Goal: Check status: Check status

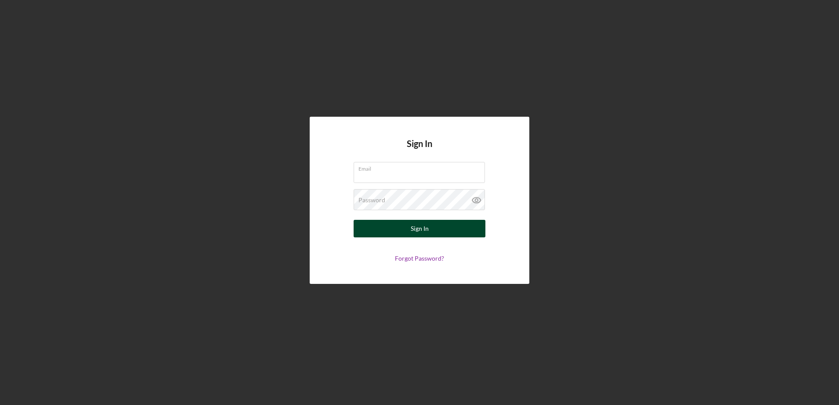
type input "[EMAIL_ADDRESS][DOMAIN_NAME]"
click at [432, 230] on button "Sign In" at bounding box center [420, 229] width 132 height 18
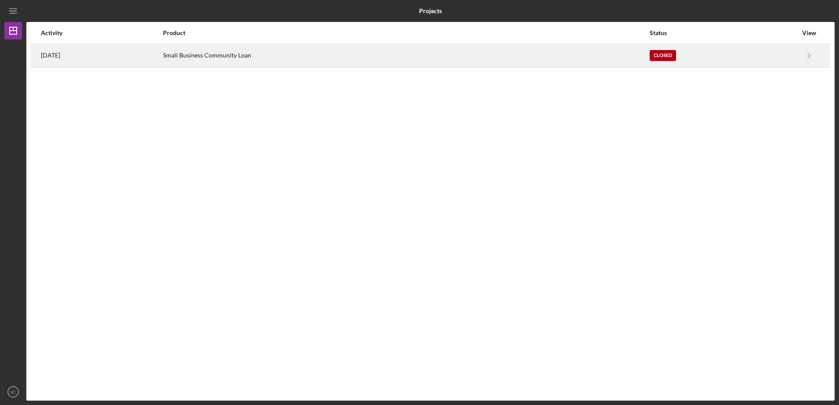
click at [768, 61] on div "Closed" at bounding box center [724, 56] width 148 height 22
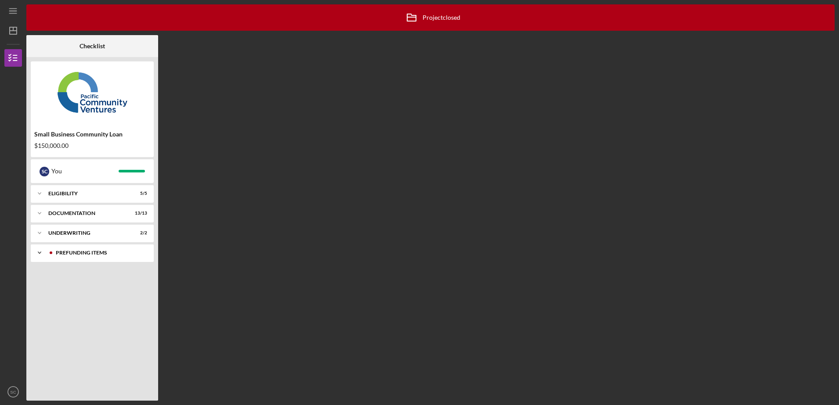
click at [117, 257] on div "Icon/Expander Prefunding Items 10 / 10" at bounding box center [92, 253] width 123 height 18
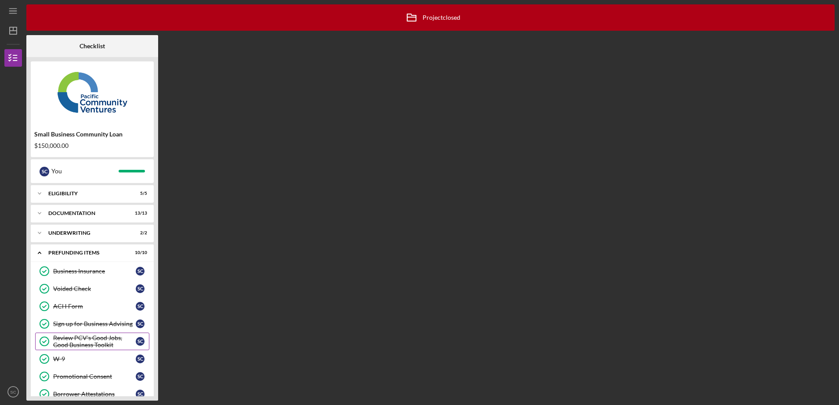
click at [113, 339] on div "Review PCV's Good Jobs, Good Business Toolkit" at bounding box center [94, 342] width 83 height 14
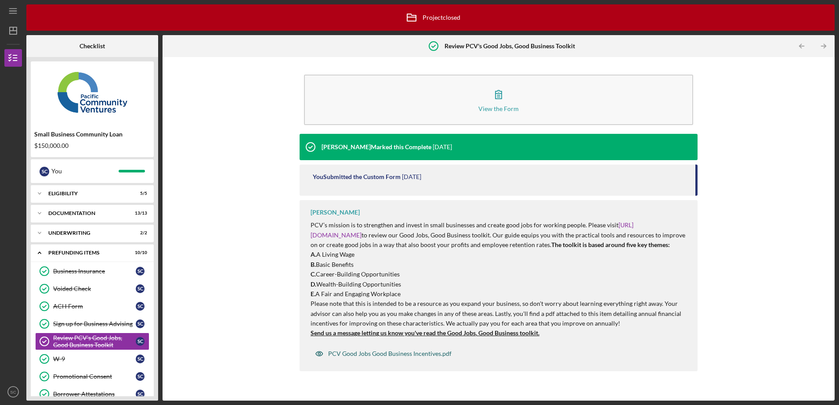
click at [372, 363] on div "PCV Good Jobs Good Business Incentives.pdf" at bounding box center [383, 354] width 145 height 18
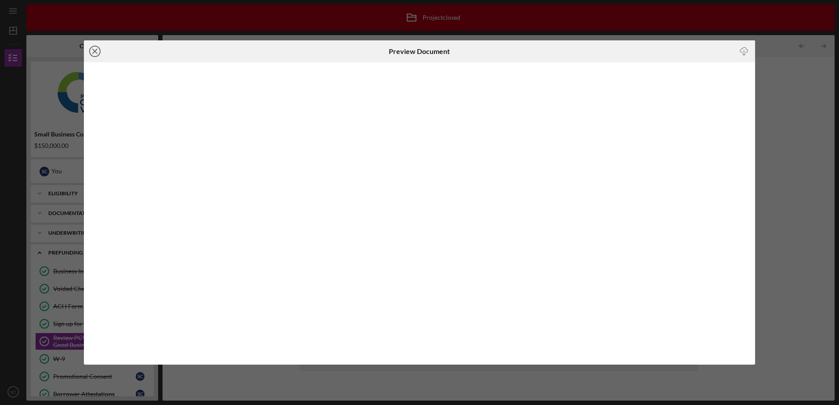
click at [95, 54] on icon "Icon/Close" at bounding box center [95, 51] width 22 height 22
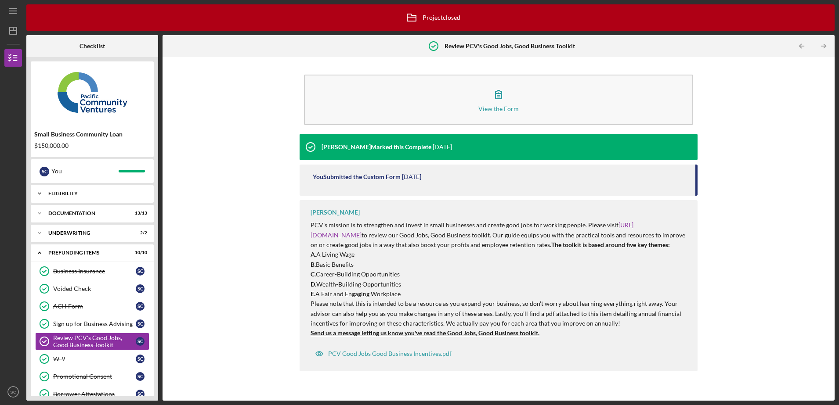
click at [71, 195] on div "Eligibility" at bounding box center [95, 193] width 94 height 5
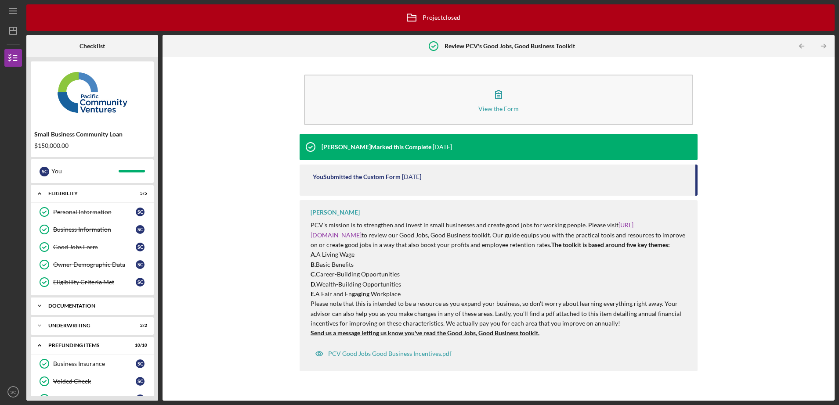
click at [78, 306] on div "Documentation" at bounding box center [95, 306] width 94 height 5
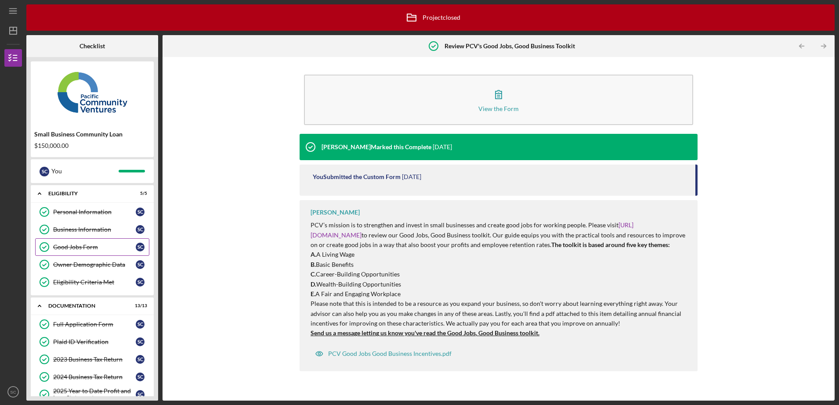
click at [76, 242] on link "Good Jobs Form Good Jobs Form S C" at bounding box center [92, 248] width 114 height 18
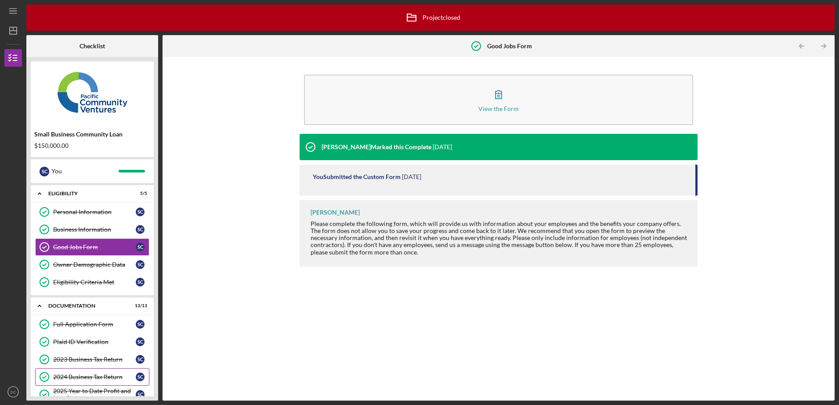
click at [84, 369] on link "2024 Business Tax Return 2024 Business Tax Return S C" at bounding box center [92, 378] width 114 height 18
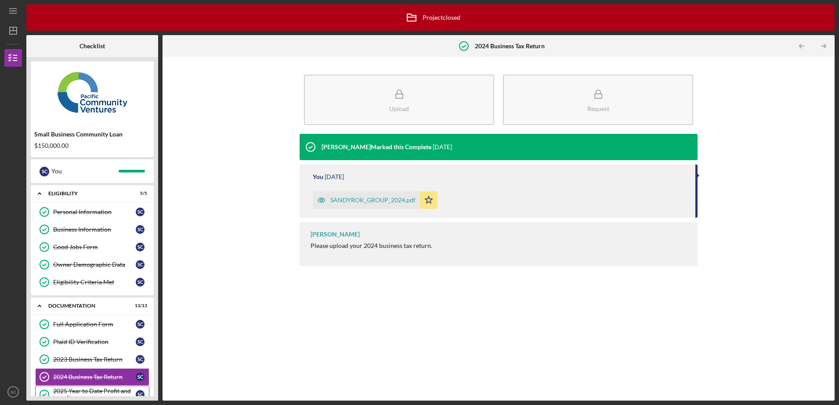
click at [91, 392] on div "2025 Year to Date Profit and Loss Statement" at bounding box center [94, 395] width 83 height 14
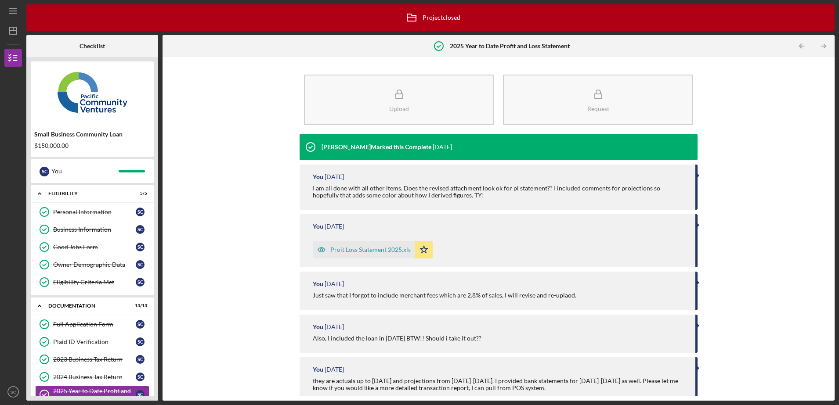
click at [157, 345] on div "Small Business Community Loan $150,000.00 S C You Icon/Expander Eligibility 5 /…" at bounding box center [92, 229] width 132 height 344
click at [111, 235] on link "Business Information Business Information S C" at bounding box center [92, 230] width 114 height 18
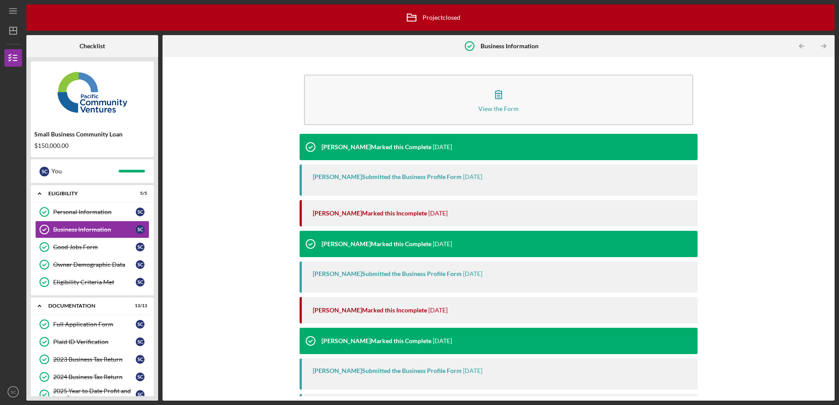
drag, startPoint x: 831, startPoint y: 83, endPoint x: 830, endPoint y: 110, distance: 27.2
click at [830, 110] on div "View the Form Form [PERSON_NAME] Marked this Complete [DATE] [PERSON_NAME] Subm…" at bounding box center [499, 229] width 672 height 344
drag, startPoint x: 830, startPoint y: 110, endPoint x: 825, endPoint y: 161, distance: 51.2
click at [825, 161] on div "View the Form Form [PERSON_NAME] Marked this Complete [DATE] [PERSON_NAME] Subm…" at bounding box center [499, 229] width 672 height 344
click at [831, 348] on div "View the Form Form [PERSON_NAME] Marked this Complete [DATE] [PERSON_NAME] Subm…" at bounding box center [499, 229] width 672 height 344
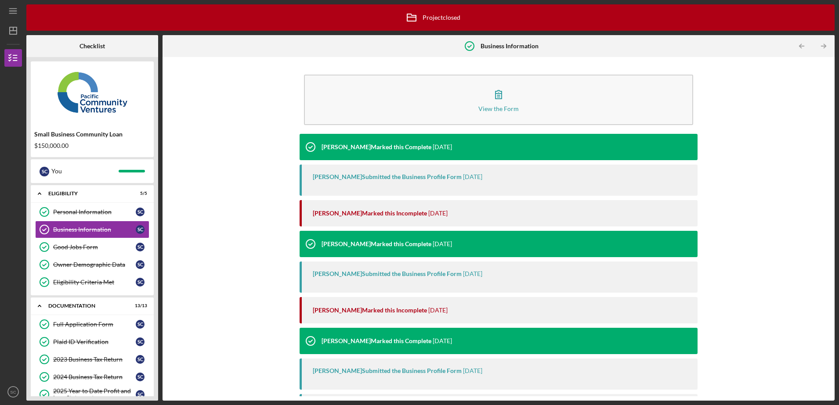
click at [831, 349] on div "View the Form Form [PERSON_NAME] Marked this Complete [DATE] [PERSON_NAME] Subm…" at bounding box center [499, 229] width 672 height 344
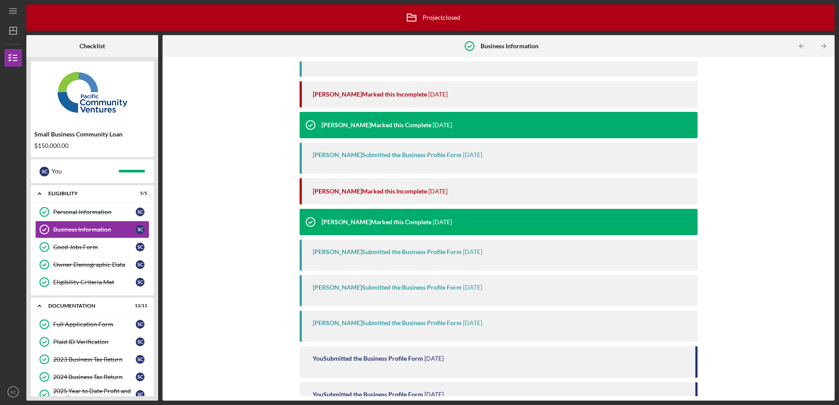
scroll to position [150, 0]
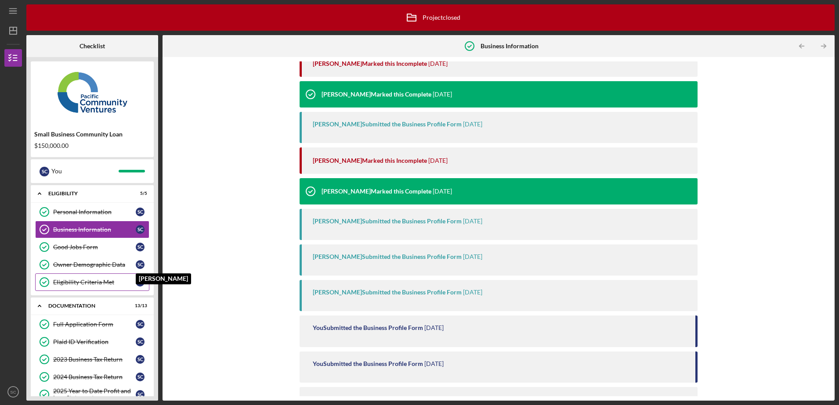
drag, startPoint x: 152, startPoint y: 238, endPoint x: 140, endPoint y: 286, distance: 49.3
click at [140, 286] on div "Small Business Community Loan $150,000.00 S C You Icon/Expander Eligibility 5 /…" at bounding box center [92, 229] width 132 height 344
click at [87, 373] on link "2024 Business Tax Return 2024 Business Tax Return S C" at bounding box center [92, 378] width 114 height 18
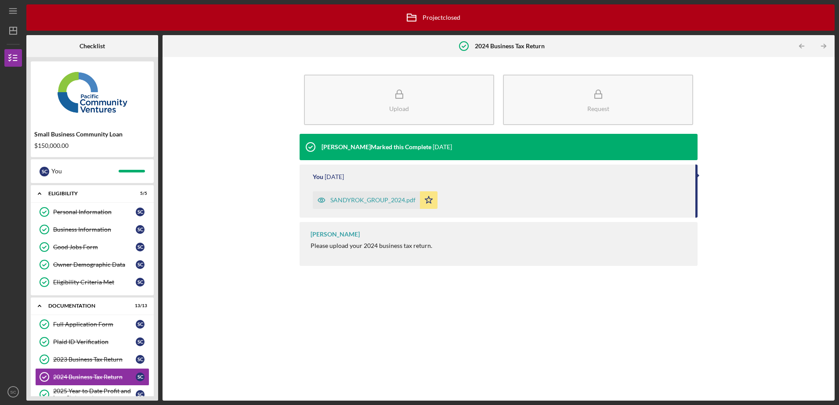
drag, startPoint x: 837, startPoint y: 354, endPoint x: 838, endPoint y: 398, distance: 44.4
click at [838, 398] on div "Icon/Menu 2024 Business Tax Return 2024 Business Tax Return Icon/Archived Proje…" at bounding box center [419, 202] width 839 height 405
click at [839, 390] on html "Icon/Menu 2024 Business Tax Return 2024 Business Tax Return Icon/Archived Proje…" at bounding box center [419, 202] width 839 height 405
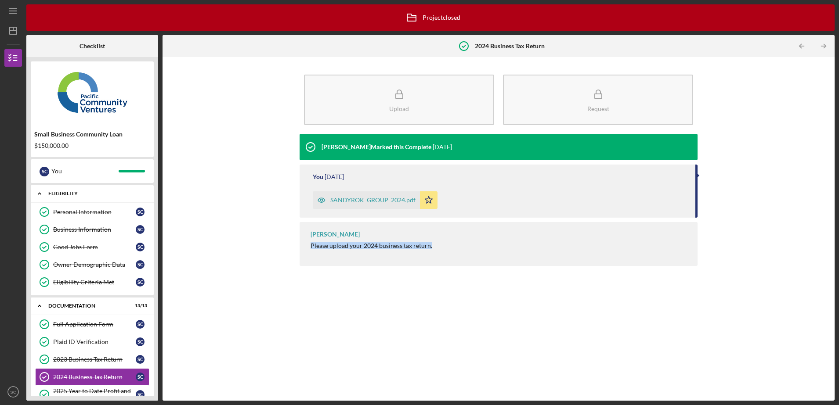
click at [40, 195] on icon "Icon/Expander" at bounding box center [40, 194] width 18 height 18
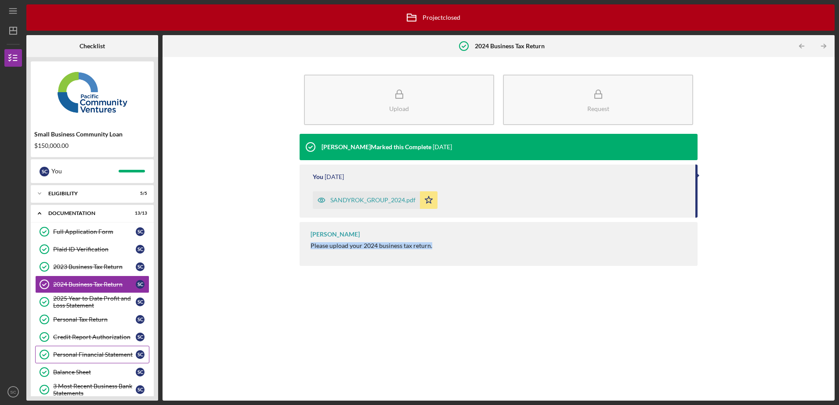
click at [89, 360] on link "Personal Financial Statement Personal Financial Statement S C" at bounding box center [92, 355] width 114 height 18
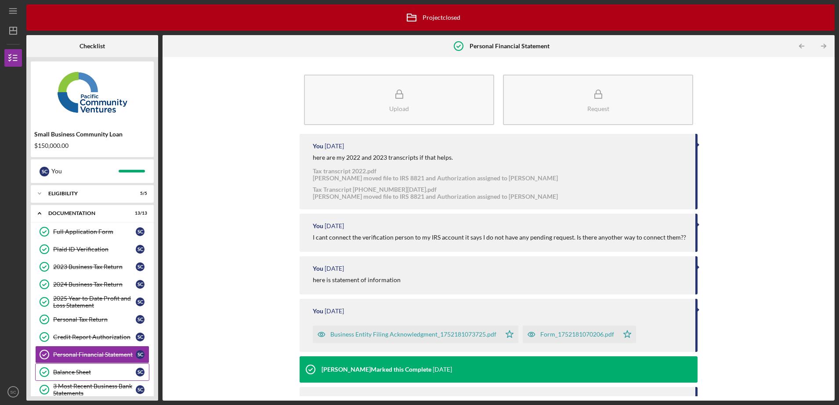
click at [71, 375] on div "Balance Sheet" at bounding box center [94, 372] width 83 height 7
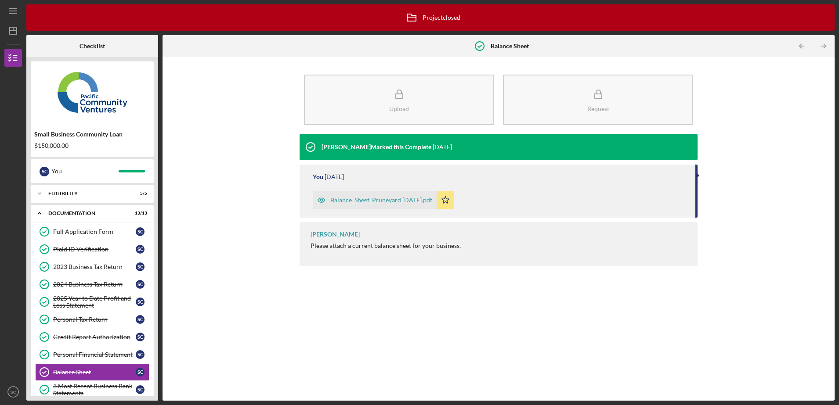
click at [156, 388] on div "Small Business Community Loan $150,000.00 S C You Icon/Expander Eligibility 5 /…" at bounding box center [92, 229] width 132 height 344
click at [102, 394] on div "3 Most Recent Business Bank Statements" at bounding box center [94, 390] width 83 height 14
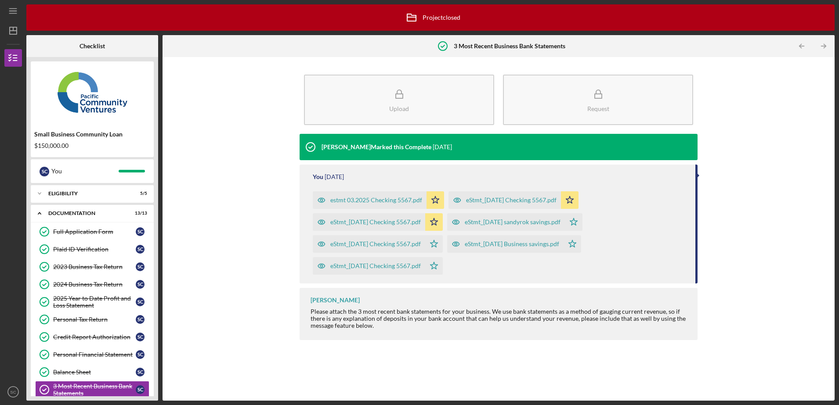
click at [155, 390] on div "Small Business Community Loan $150,000.00 S C You Icon/Expander Eligibility 5 /…" at bounding box center [92, 229] width 132 height 344
click at [92, 383] on div "3 Most Recent Business Bank Statements" at bounding box center [94, 390] width 83 height 14
click at [91, 374] on div "Balance Sheet" at bounding box center [94, 372] width 83 height 7
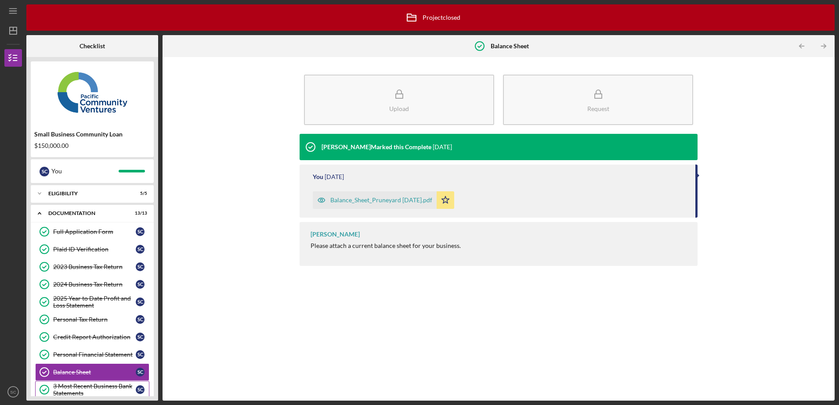
click at [96, 394] on div "3 Most Recent Business Bank Statements" at bounding box center [94, 390] width 83 height 14
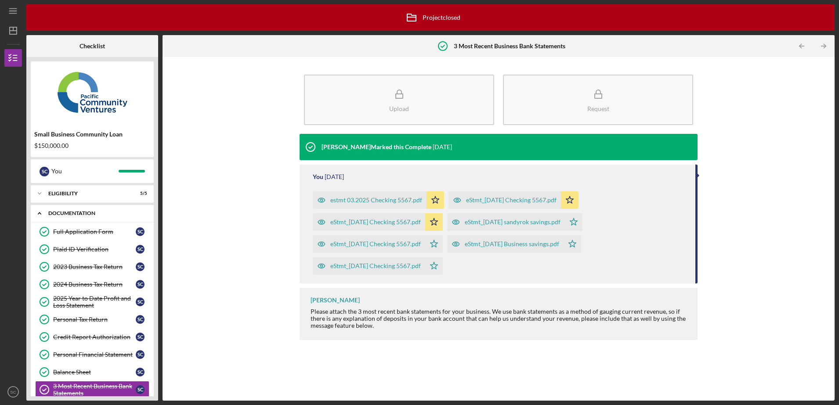
click at [40, 214] on polyline at bounding box center [39, 214] width 3 height 2
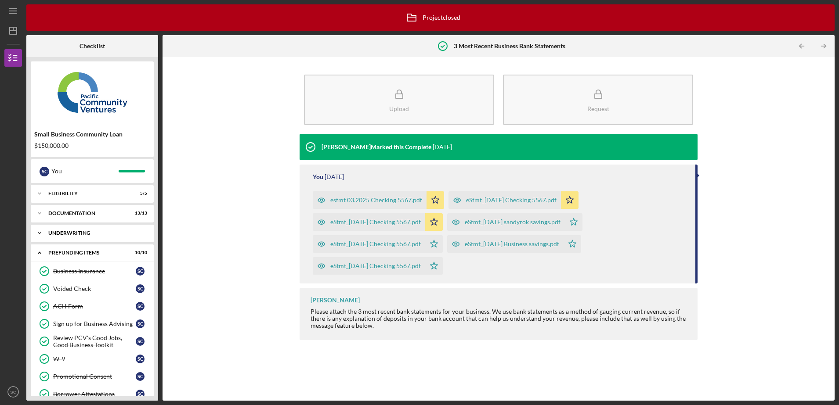
click at [73, 231] on div "Underwriting" at bounding box center [95, 233] width 94 height 5
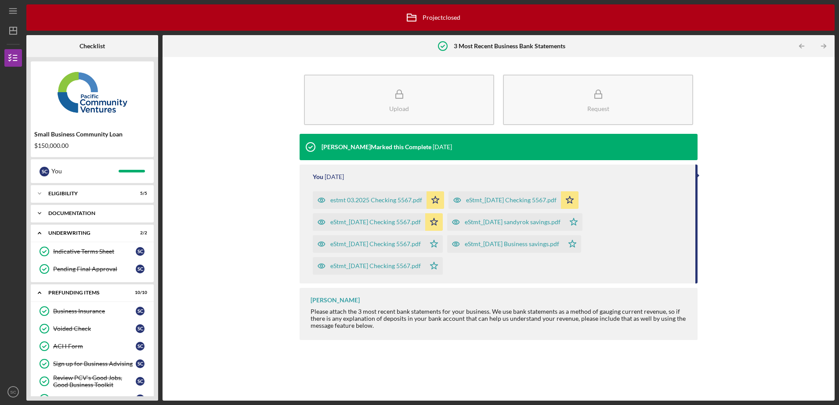
click at [58, 210] on div "Icon/Expander Documentation 13 / 13" at bounding box center [92, 214] width 123 height 18
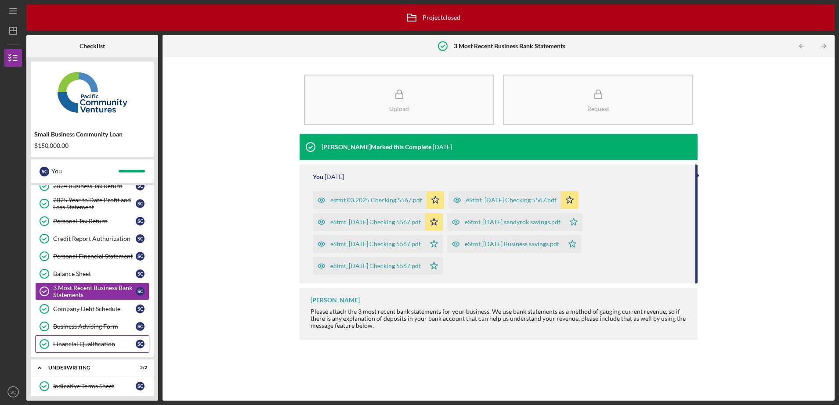
scroll to position [99, 0]
click at [80, 260] on link "Personal Financial Statement Personal Financial Statement S C" at bounding box center [92, 256] width 114 height 18
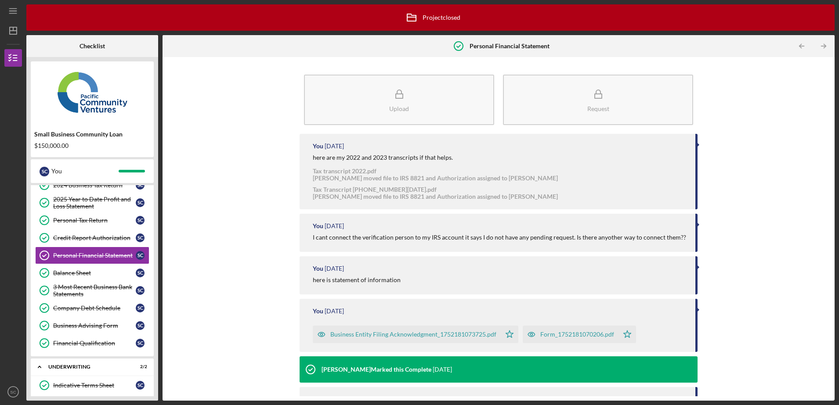
click at [369, 338] on div "Business Entity Filing Acknowledgment_1752181073725.pdf" at bounding box center [413, 334] width 166 height 7
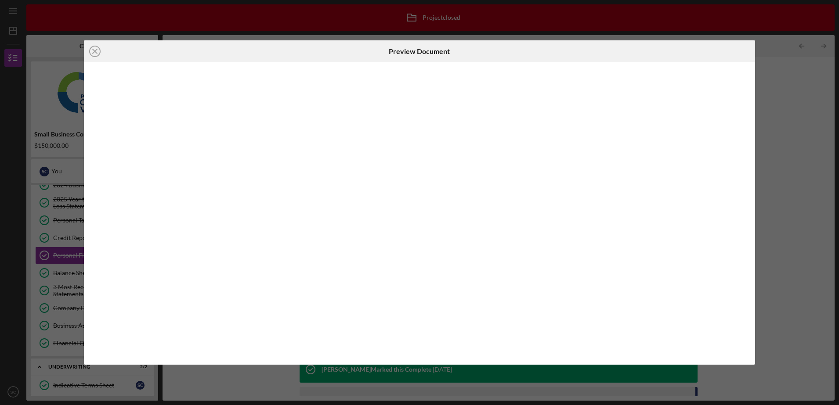
click at [369, 339] on div at bounding box center [419, 213] width 671 height 302
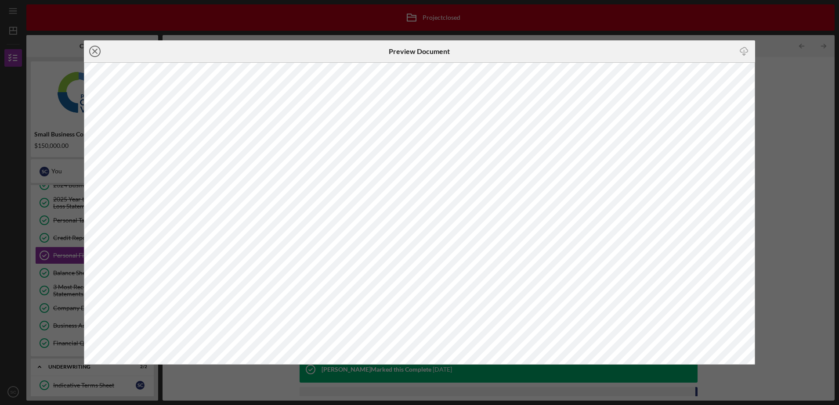
click at [94, 51] on line at bounding box center [95, 51] width 4 height 4
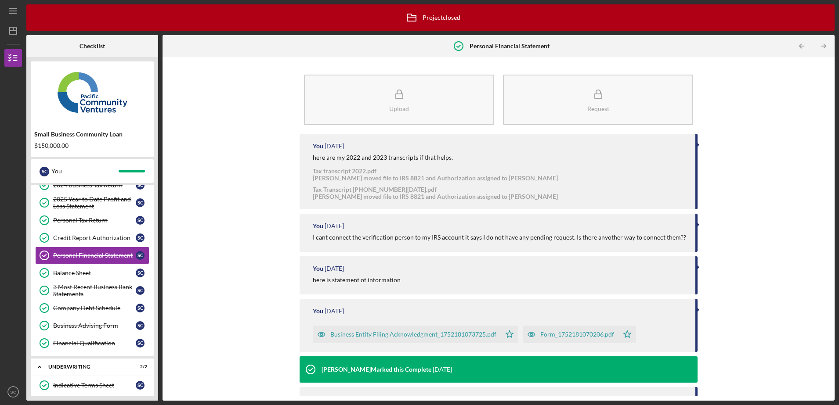
click at [553, 338] on div "Form_1752181070206.pdf" at bounding box center [577, 334] width 74 height 7
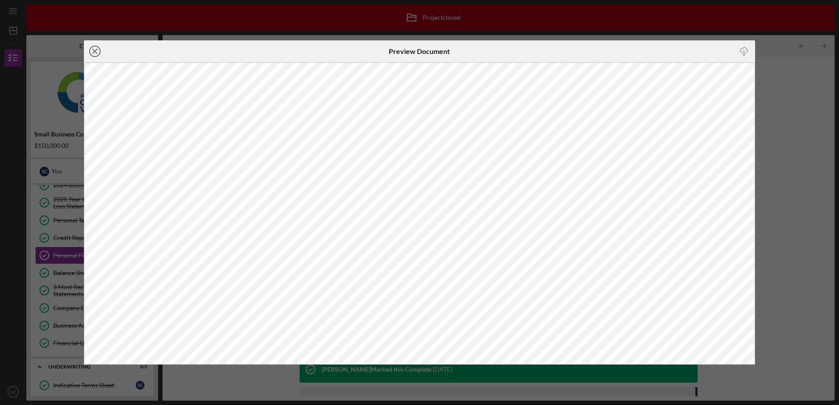
click at [94, 54] on icon "Icon/Close" at bounding box center [95, 51] width 22 height 22
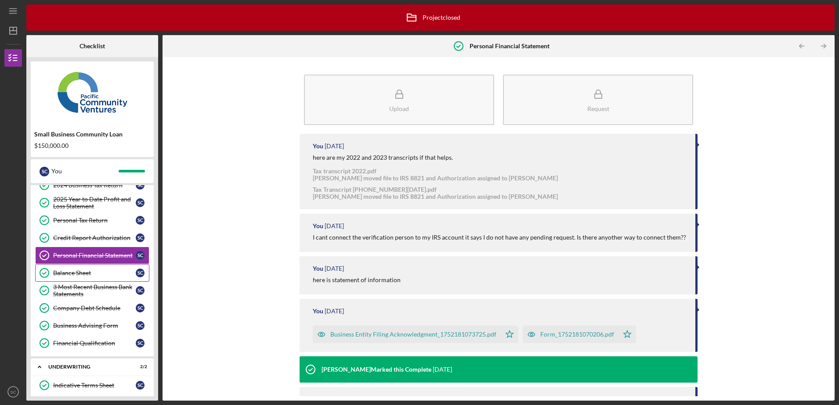
click at [78, 271] on div "Balance Sheet" at bounding box center [94, 273] width 83 height 7
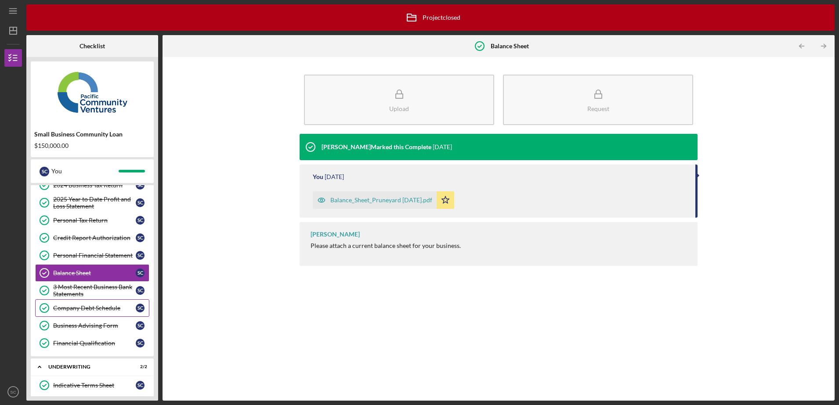
click at [97, 304] on link "Company Debt Schedule Company Debt Schedule S C" at bounding box center [92, 309] width 114 height 18
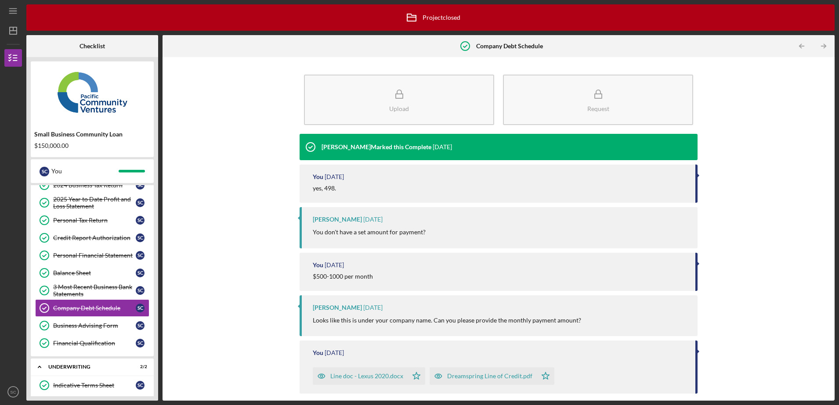
click at [66, 353] on div "Full Application Form Full Application Form S C Plaid ID Verification Plaid ID …" at bounding box center [92, 240] width 123 height 233
click at [61, 342] on div "Financial Qualification" at bounding box center [94, 343] width 83 height 7
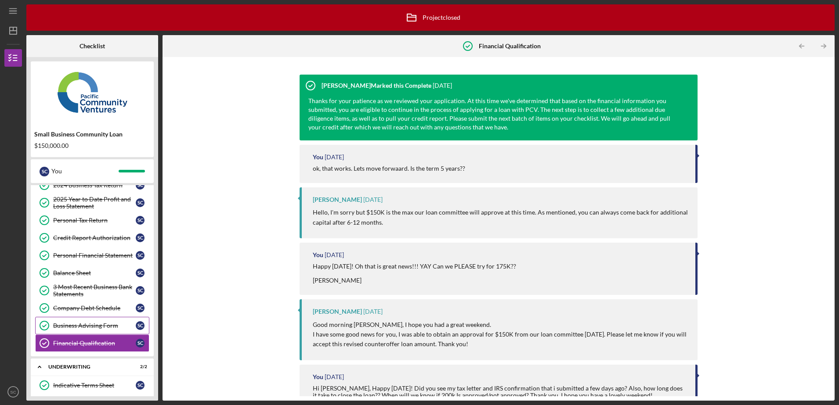
click at [61, 323] on div "Business Advising Form" at bounding box center [94, 325] width 83 height 7
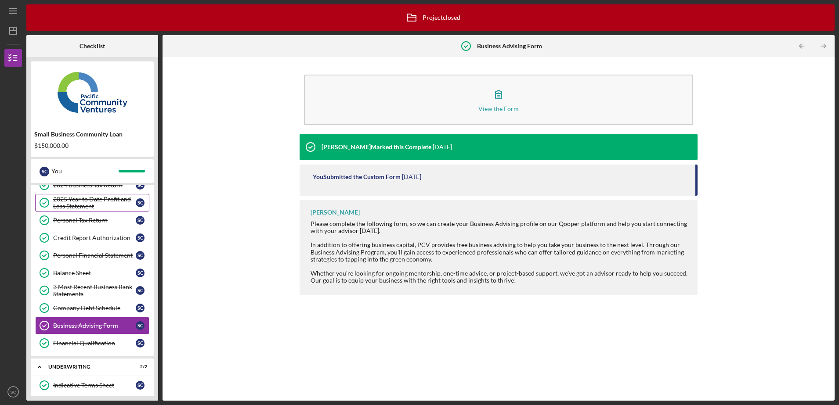
click at [76, 210] on link "2025 Year to Date Profit and Loss Statement 2025 Year to Date Profit and Loss S…" at bounding box center [92, 203] width 114 height 18
